Goal: Task Accomplishment & Management: Manage account settings

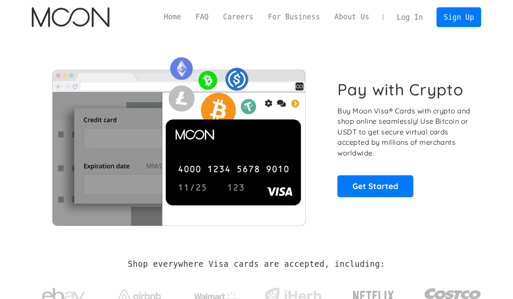
click at [419, 15] on link "Log In" at bounding box center [410, 17] width 40 height 19
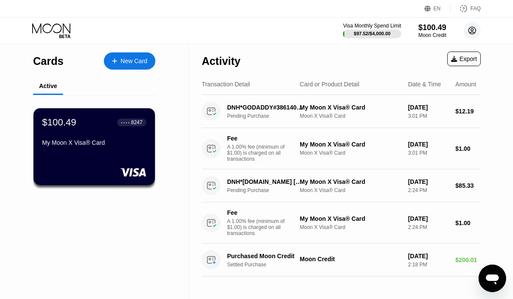
click at [473, 34] on circle at bounding box center [472, 30] width 17 height 17
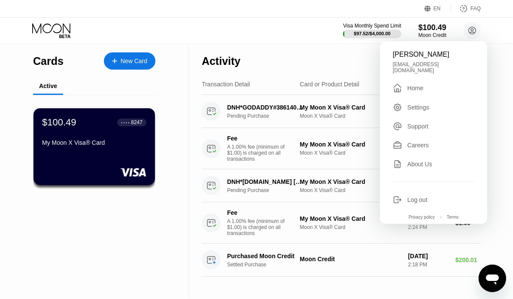
click at [420, 196] on div "Log out" at bounding box center [418, 199] width 20 height 7
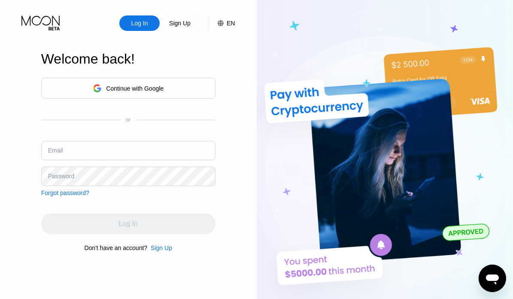
click at [91, 84] on div "Continue with Google" at bounding box center [128, 88] width 174 height 21
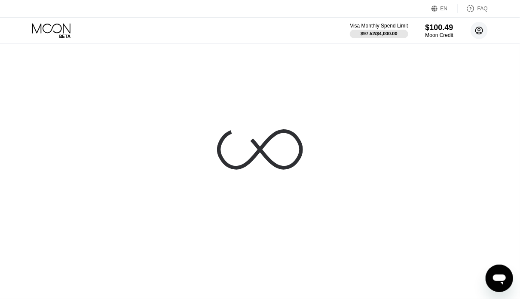
click at [484, 26] on circle at bounding box center [478, 30] width 17 height 17
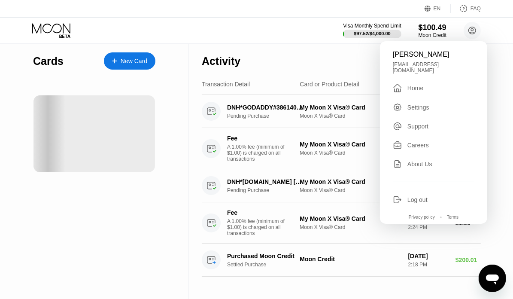
click at [411, 197] on div "Log out" at bounding box center [418, 199] width 20 height 7
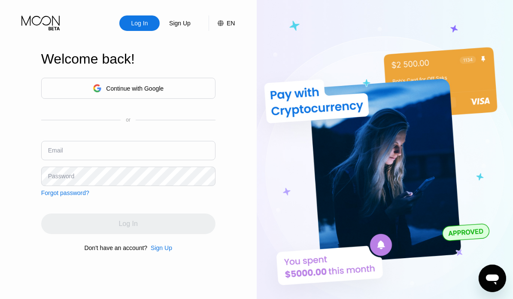
click at [113, 152] on input "text" at bounding box center [128, 150] width 174 height 19
paste input "wccy737@gmail.com"
type input "wccy737@gmail.com"
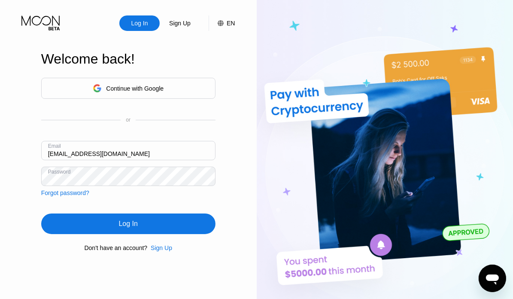
click at [89, 221] on div "Log In" at bounding box center [128, 224] width 174 height 21
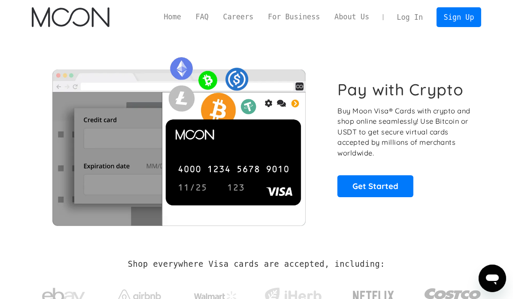
click at [428, 13] on link "Log In" at bounding box center [410, 17] width 40 height 19
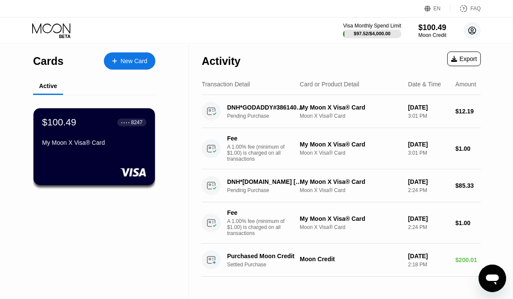
click at [469, 28] on circle at bounding box center [472, 30] width 17 height 17
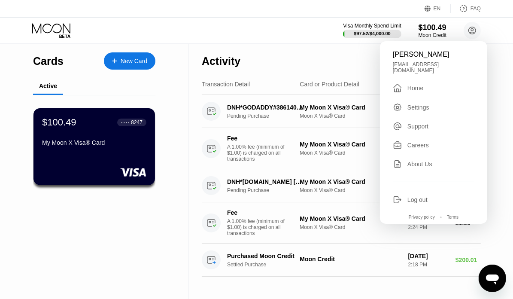
click at [412, 200] on div "Log out" at bounding box center [418, 199] width 20 height 7
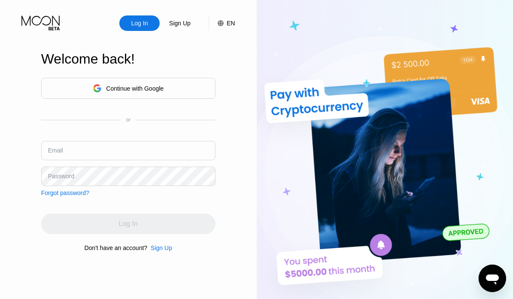
click at [107, 154] on input "text" at bounding box center [128, 150] width 174 height 19
paste input "wccy737@gmail.com"
type input "wccy737@gmail.com"
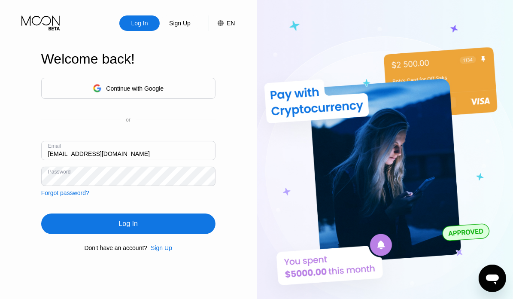
click at [112, 222] on div "Log In" at bounding box center [128, 224] width 174 height 21
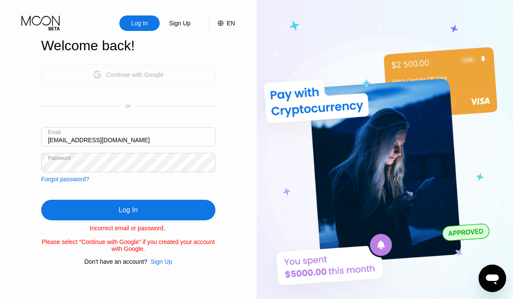
click at [183, 71] on div "Continue with Google" at bounding box center [128, 74] width 174 height 21
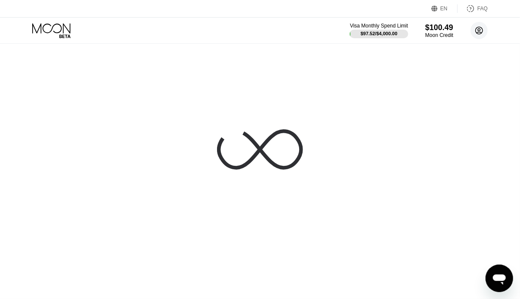
click at [481, 34] on circle at bounding box center [478, 30] width 17 height 17
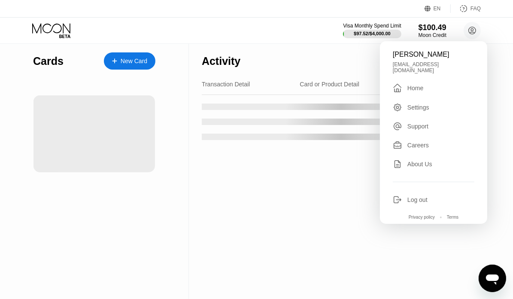
click at [481, 32] on div "Visa Monthly Spend Limit $97.52 / $4,000.00 $100.49 Moon Credit 김유나 yunana88a@g…" at bounding box center [256, 31] width 513 height 26
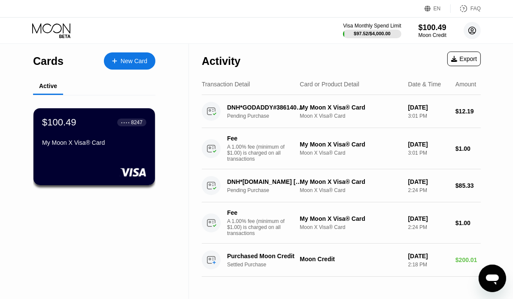
click at [473, 31] on circle at bounding box center [472, 30] width 17 height 17
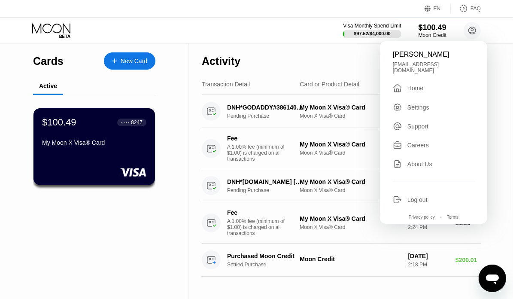
click at [414, 199] on div "Log out" at bounding box center [418, 199] width 20 height 7
